Goal: Information Seeking & Learning: Learn about a topic

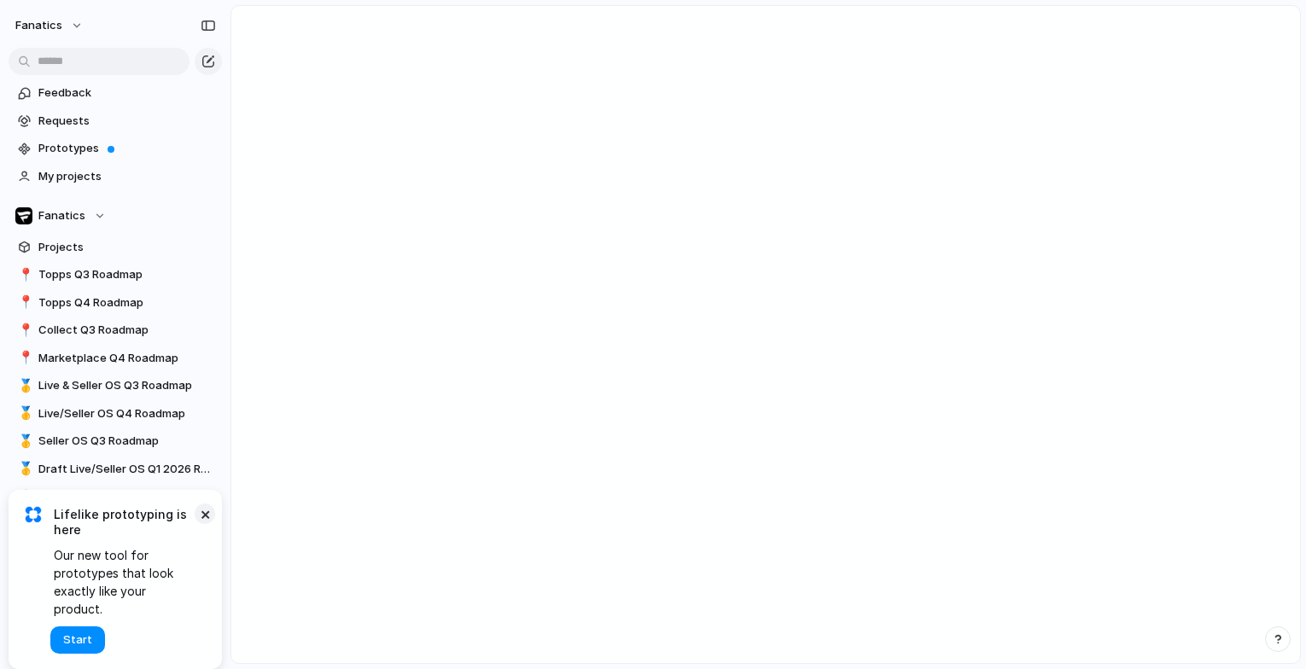
click at [211, 524] on button "×" at bounding box center [205, 514] width 20 height 20
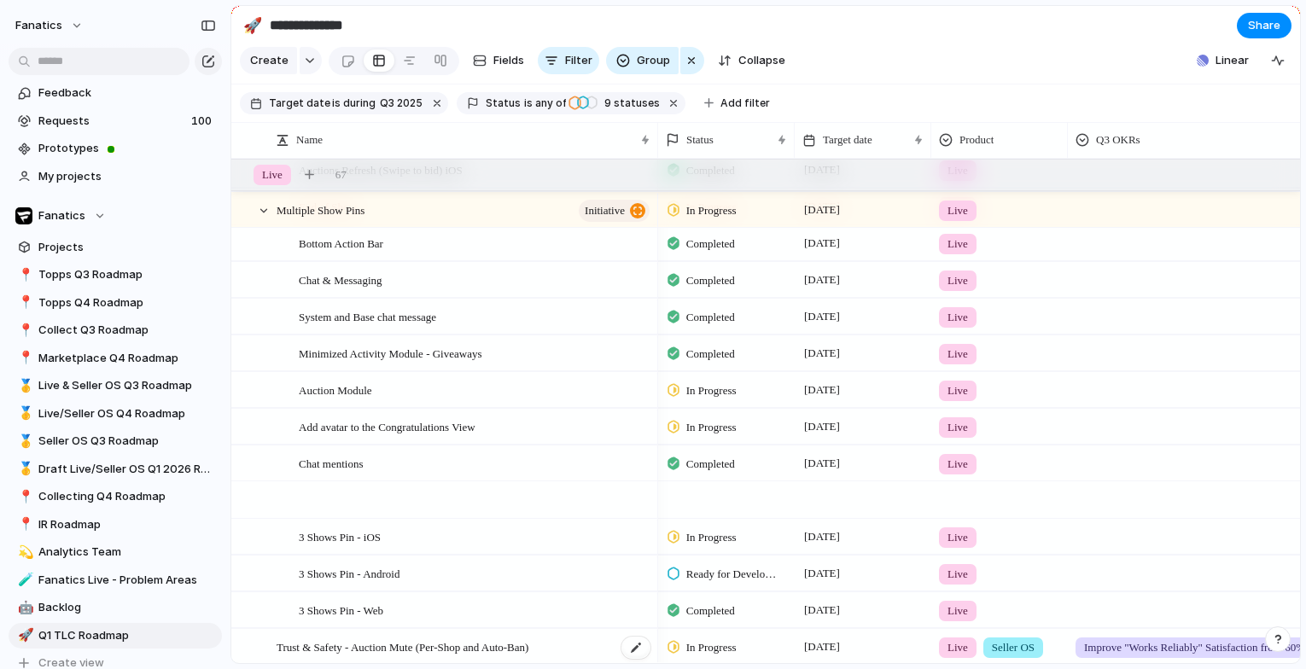
scroll to position [489, 0]
